Goal: Check status

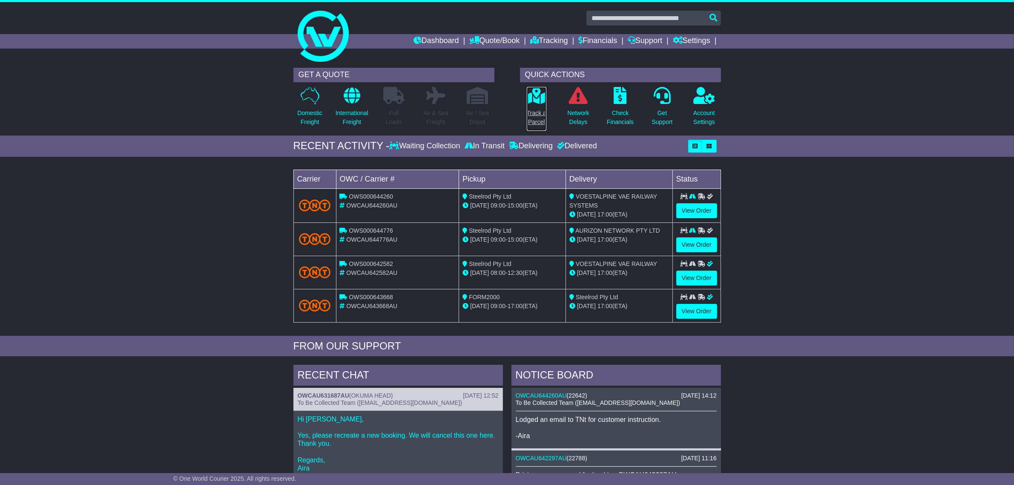
click at [534, 103] on icon at bounding box center [536, 95] width 19 height 17
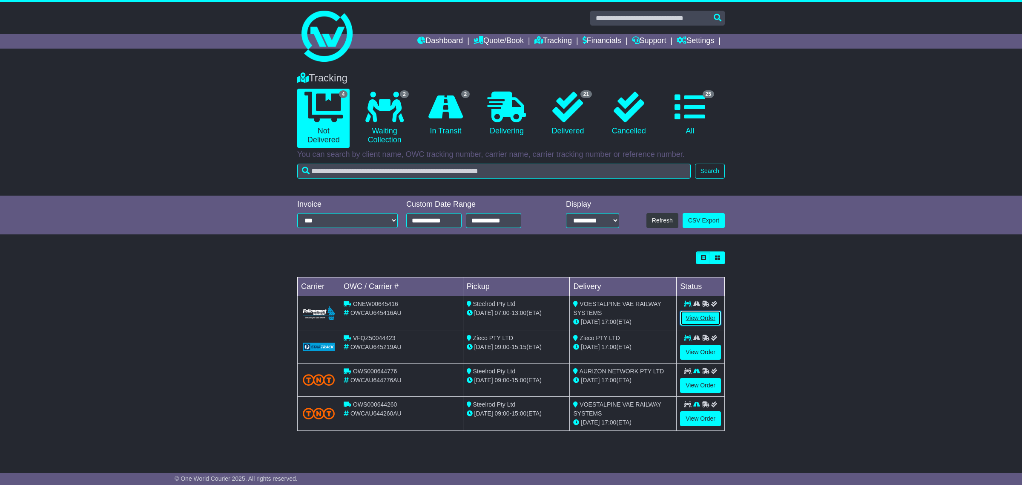
click at [716, 316] on link "View Order" at bounding box center [700, 317] width 41 height 15
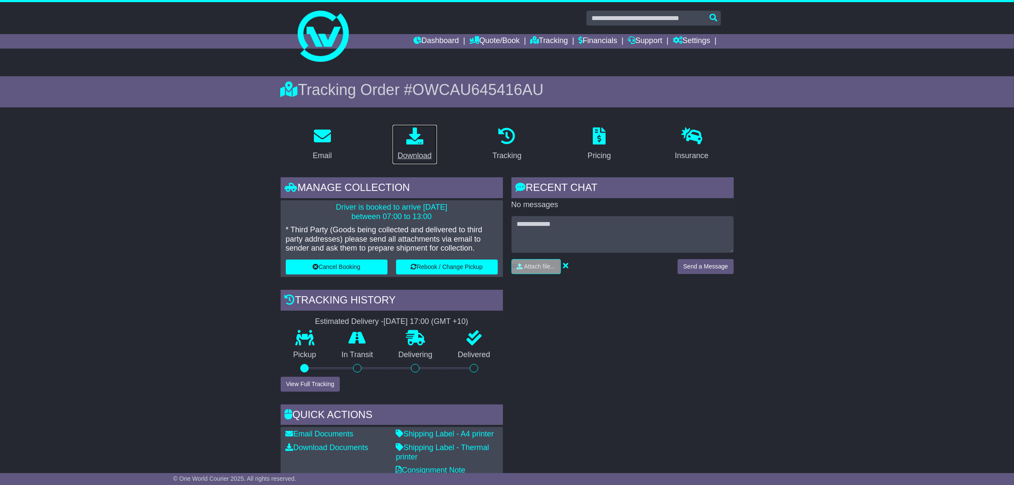
click at [425, 135] on p at bounding box center [415, 136] width 34 height 18
